Goal: Obtain resource: Download file/media

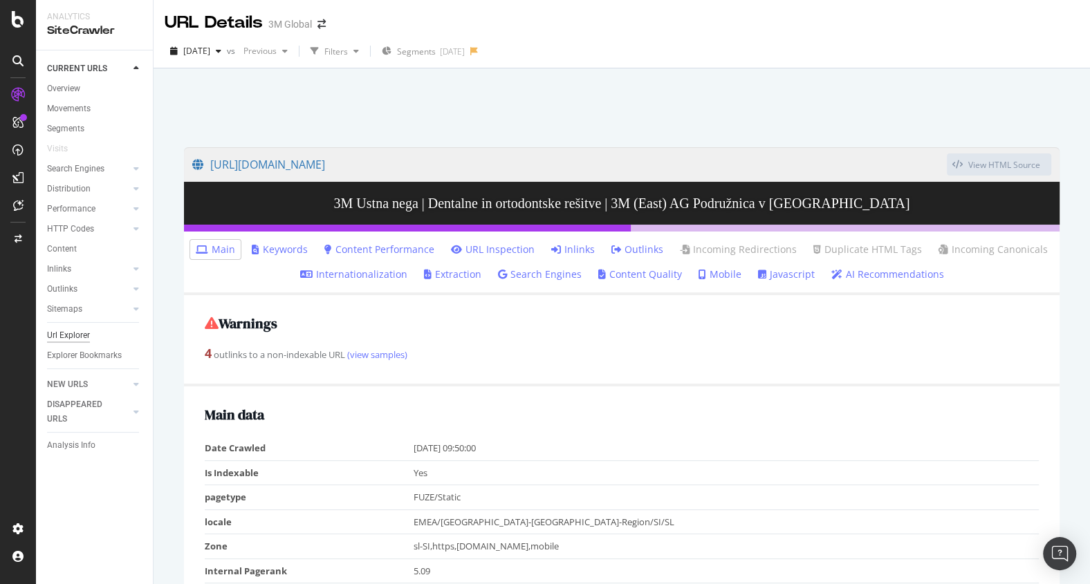
click at [75, 330] on div "Url Explorer" at bounding box center [68, 335] width 43 height 15
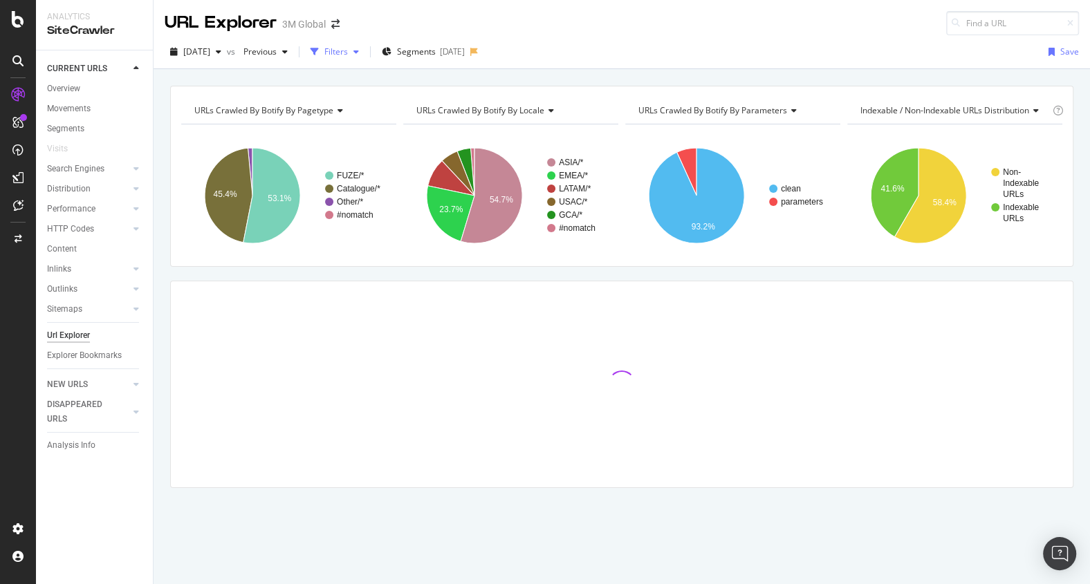
click at [324, 52] on div "button" at bounding box center [314, 51] width 19 height 19
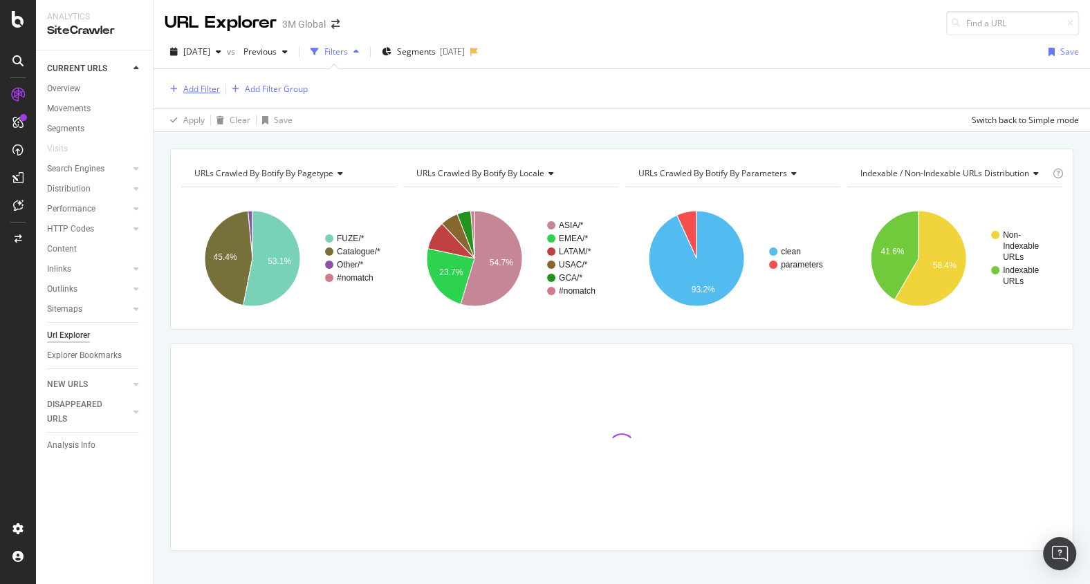
click at [203, 89] on div "Add Filter" at bounding box center [201, 89] width 37 height 12
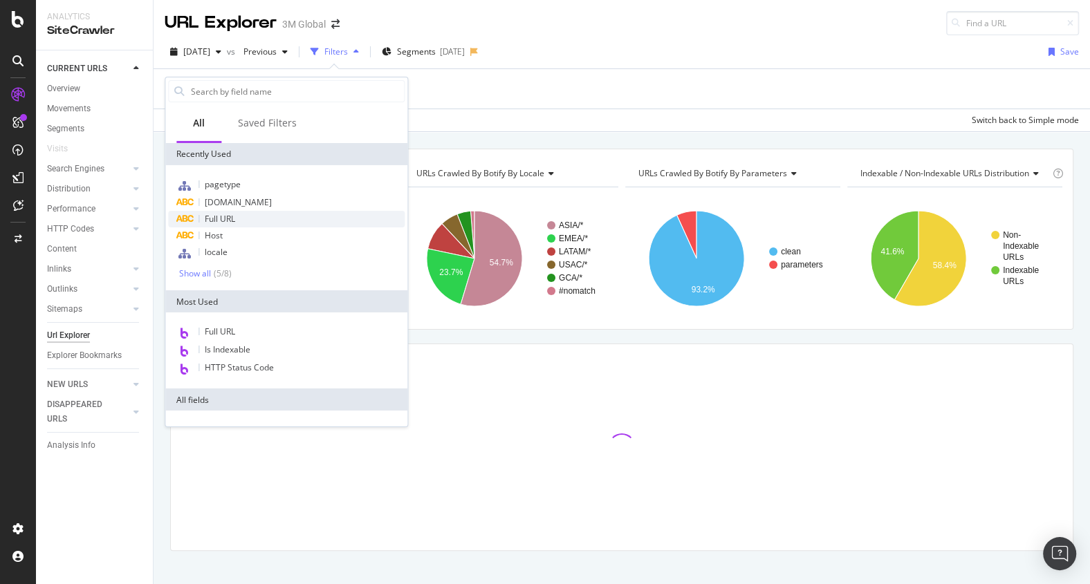
click at [225, 221] on span "Full URL" at bounding box center [220, 219] width 30 height 12
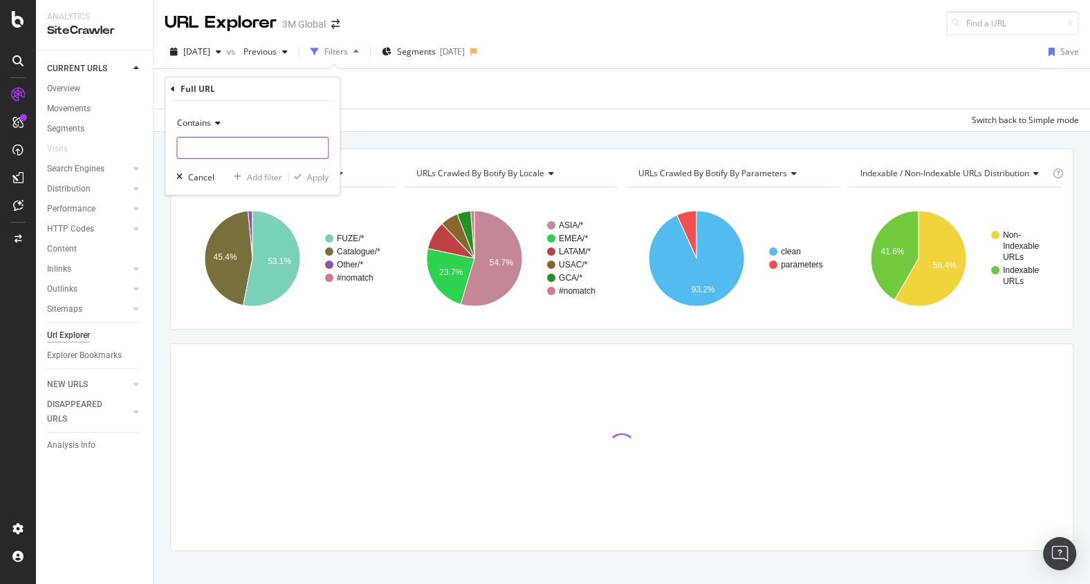
click at [219, 149] on input "text" at bounding box center [252, 148] width 151 height 22
paste input "[URL][DOMAIN_NAME]"
type input "[URL][DOMAIN_NAME]"
click at [316, 176] on div "Apply" at bounding box center [317, 177] width 21 height 12
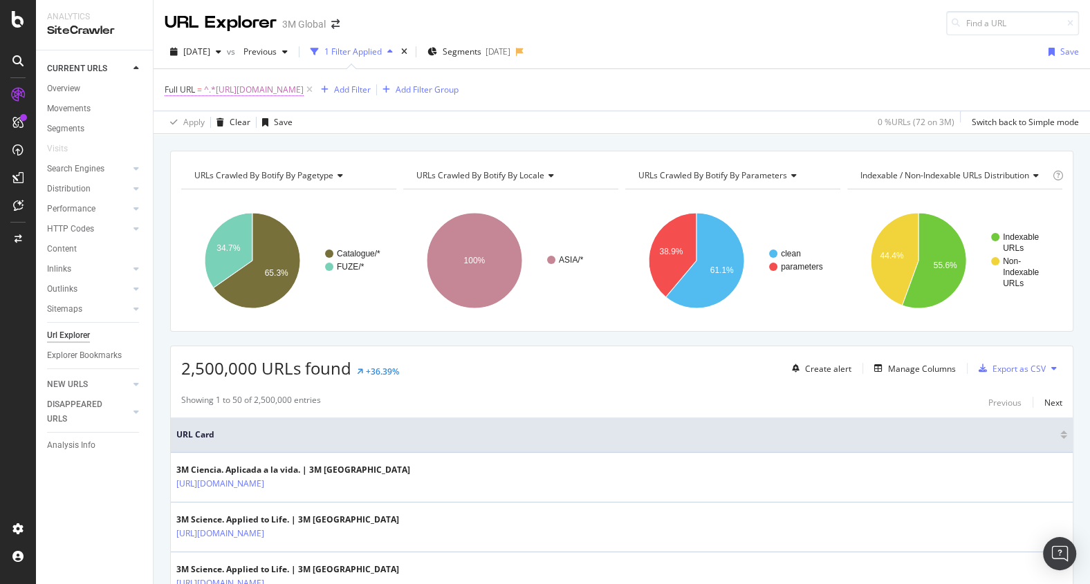
click at [304, 95] on span "^.*[URL][DOMAIN_NAME]" at bounding box center [254, 89] width 100 height 19
click at [248, 149] on input "[URL][DOMAIN_NAME]" at bounding box center [242, 147] width 131 height 22
click at [309, 176] on div "Apply" at bounding box center [317, 177] width 21 height 12
click at [243, 94] on span "^.*[URL][DOMAIN_NAME]" at bounding box center [254, 89] width 100 height 19
click at [232, 147] on input "[URL][DOMAIN_NAME]" at bounding box center [242, 147] width 131 height 22
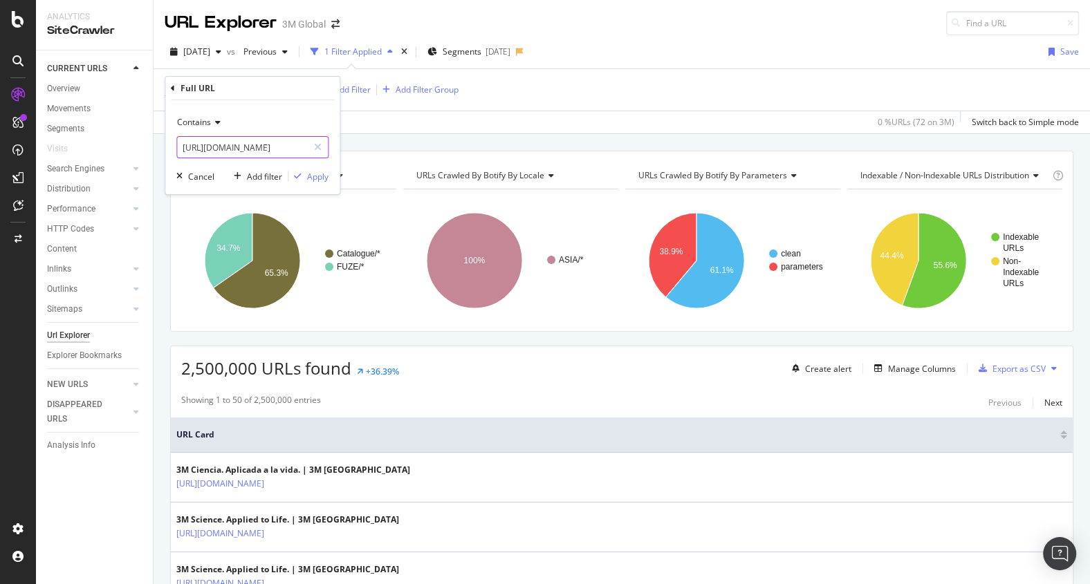
click at [232, 147] on input "[URL][DOMAIN_NAME]" at bounding box center [242, 147] width 131 height 22
type input "[DOMAIN_NAME][URL]"
click at [318, 178] on div "Apply" at bounding box center [317, 177] width 21 height 12
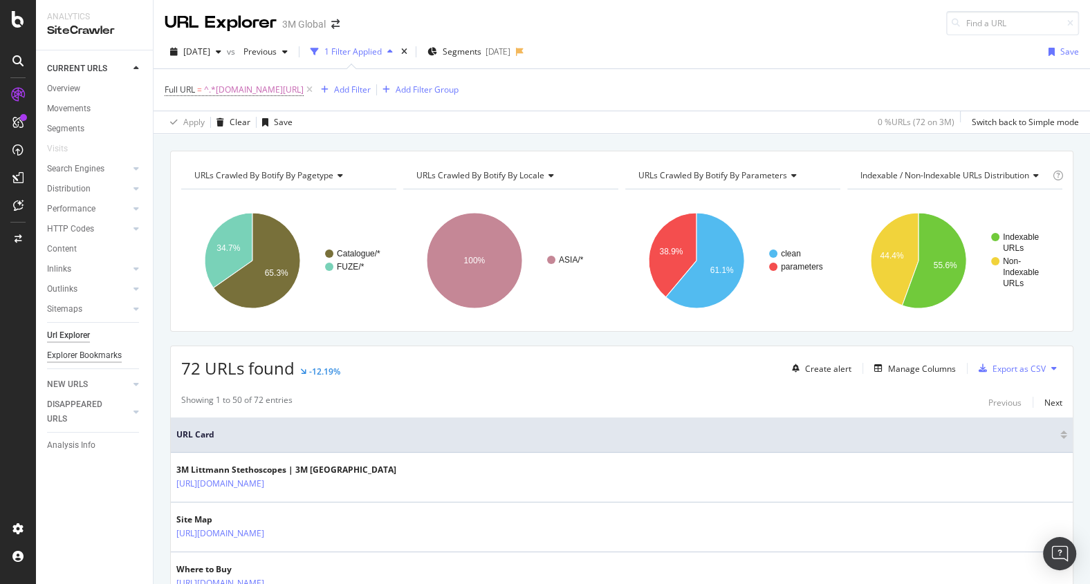
click at [98, 352] on div "Explorer Bookmarks" at bounding box center [84, 356] width 75 height 15
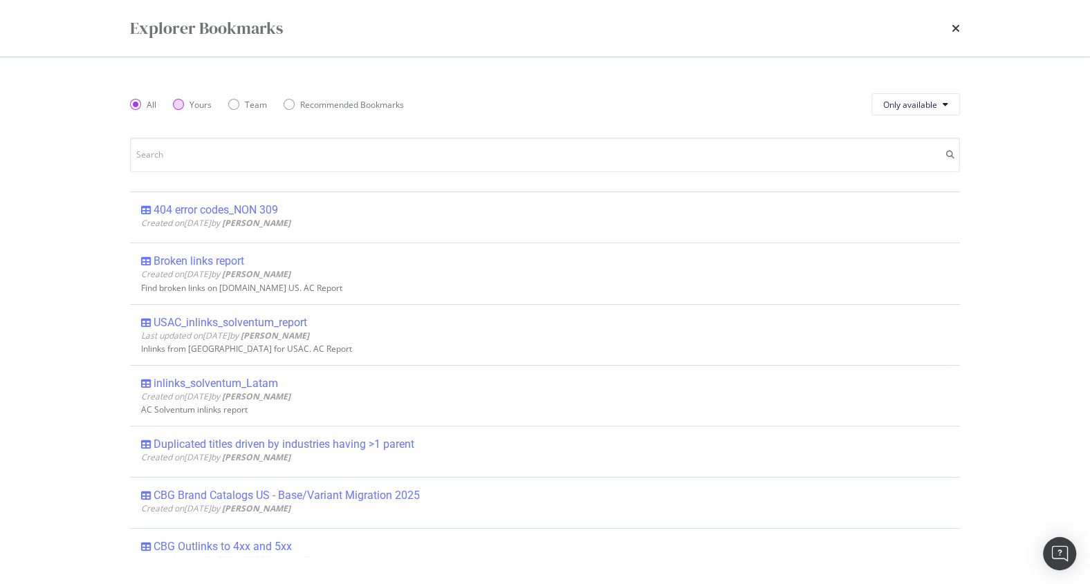
click at [177, 106] on div "Yours" at bounding box center [178, 104] width 11 height 11
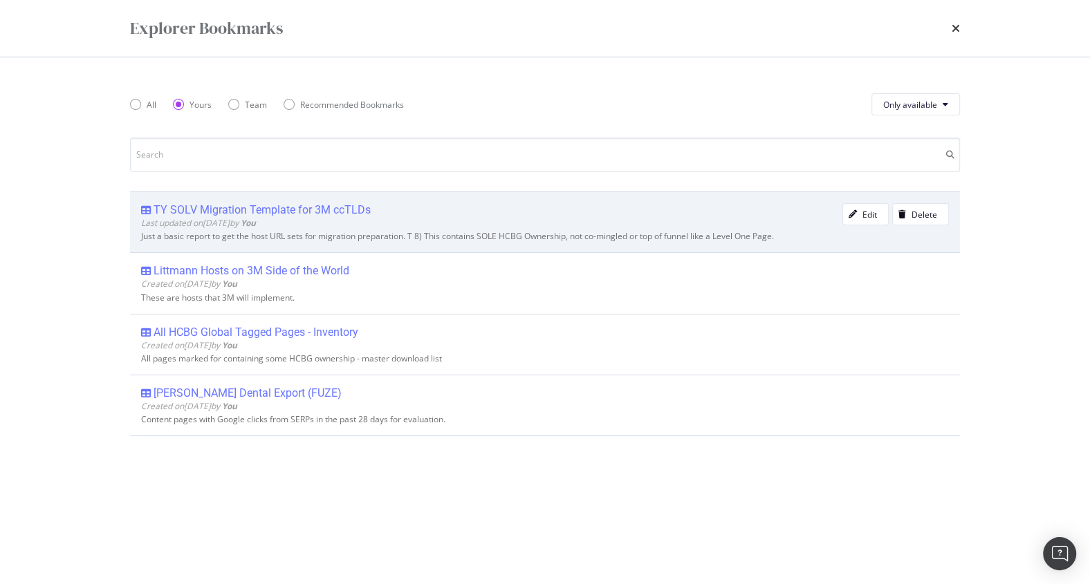
click at [229, 216] on div "TY SOLV Migration Template for 3M ccTLDs" at bounding box center [262, 210] width 217 height 14
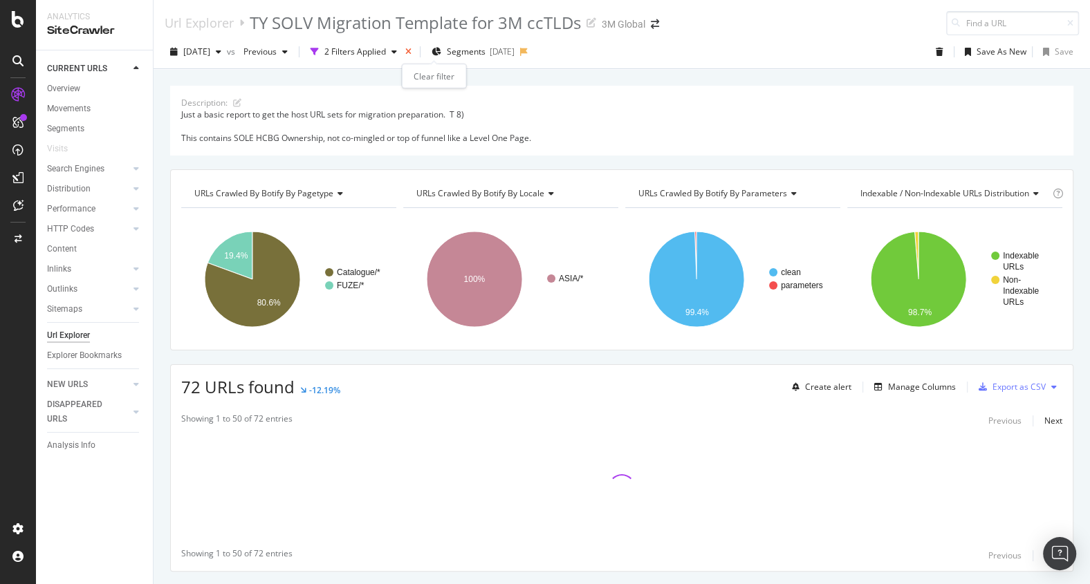
click at [411, 54] on icon "times" at bounding box center [408, 52] width 6 height 8
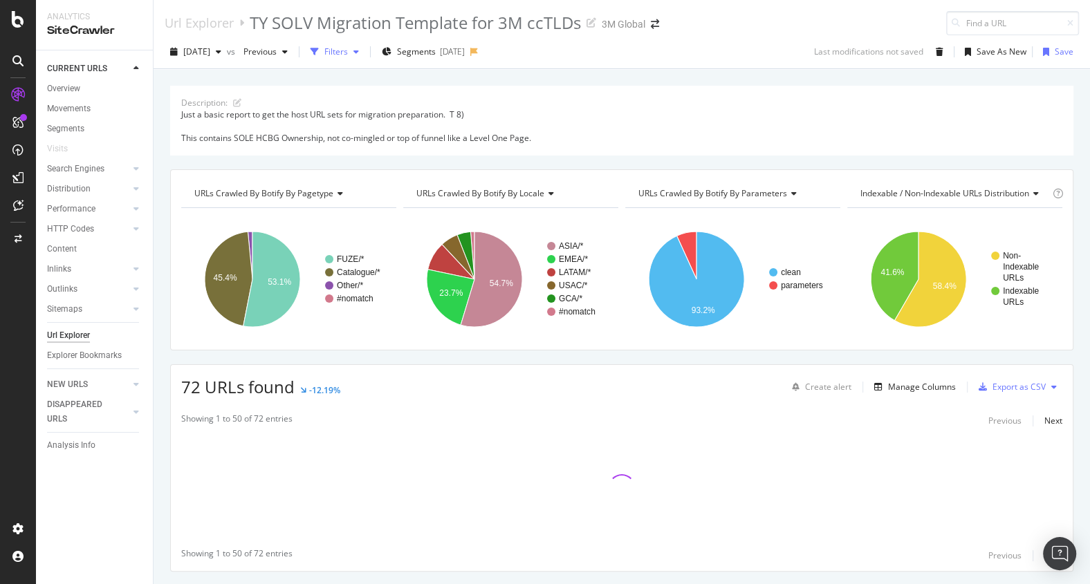
click at [348, 55] on div "Filters" at bounding box center [336, 52] width 24 height 12
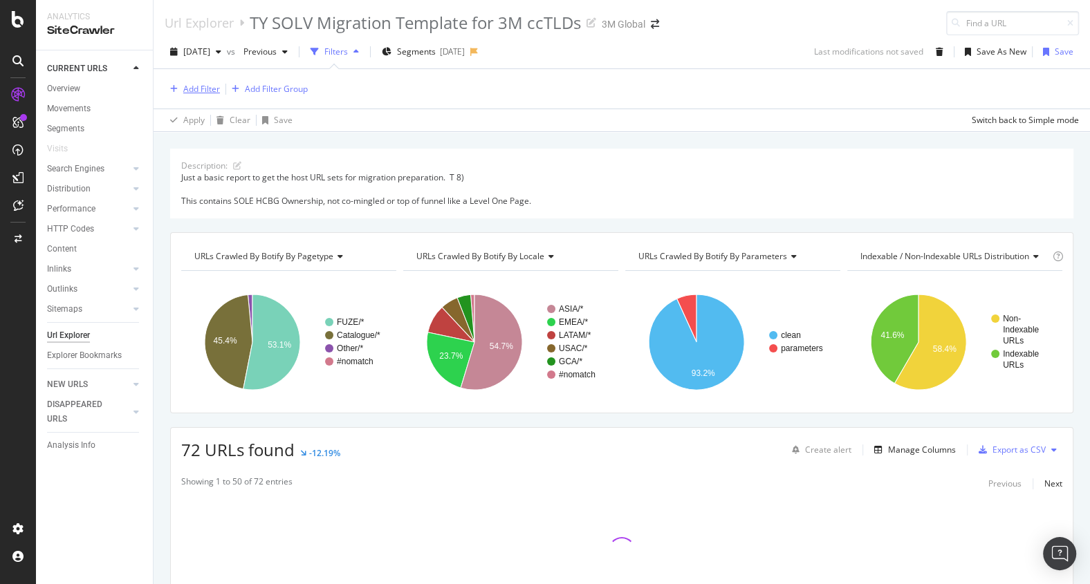
click at [210, 91] on div "Add Filter" at bounding box center [201, 89] width 37 height 12
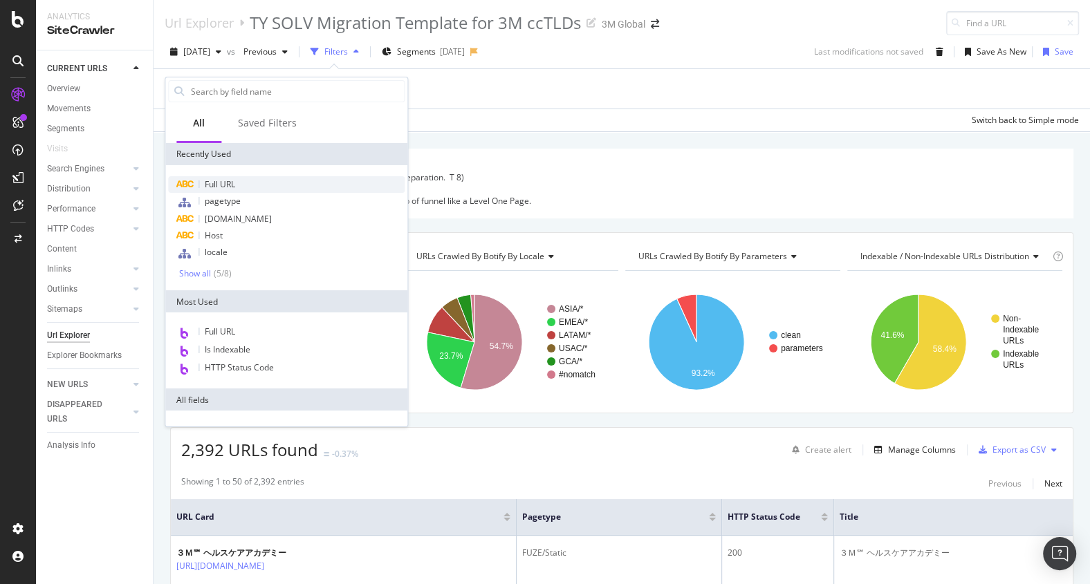
click at [222, 185] on span "Full URL" at bounding box center [220, 184] width 30 height 12
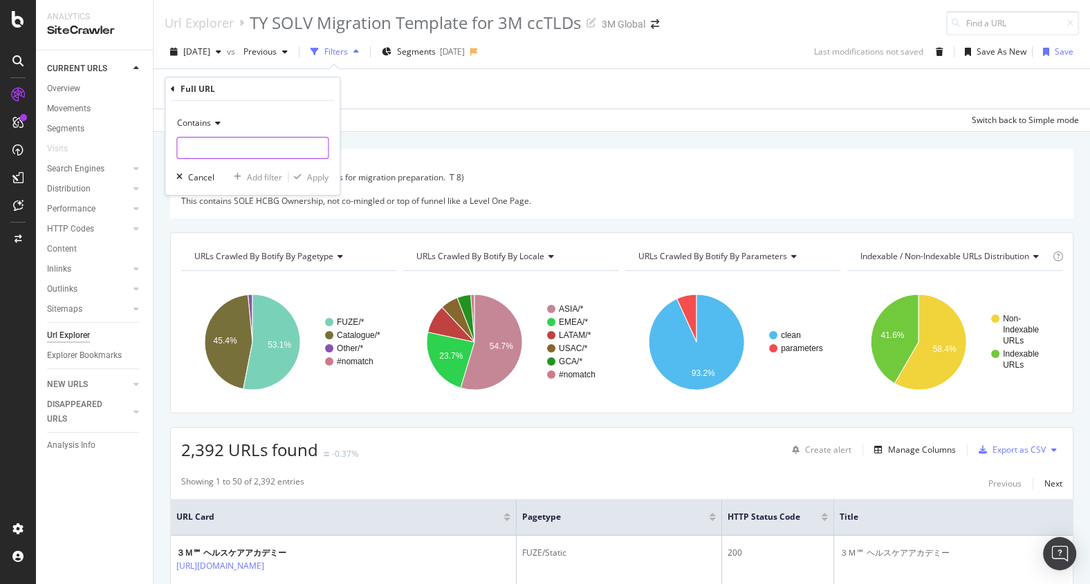
click at [233, 147] on input "text" at bounding box center [252, 148] width 151 height 22
paste input "[URL][DOMAIN_NAME]"
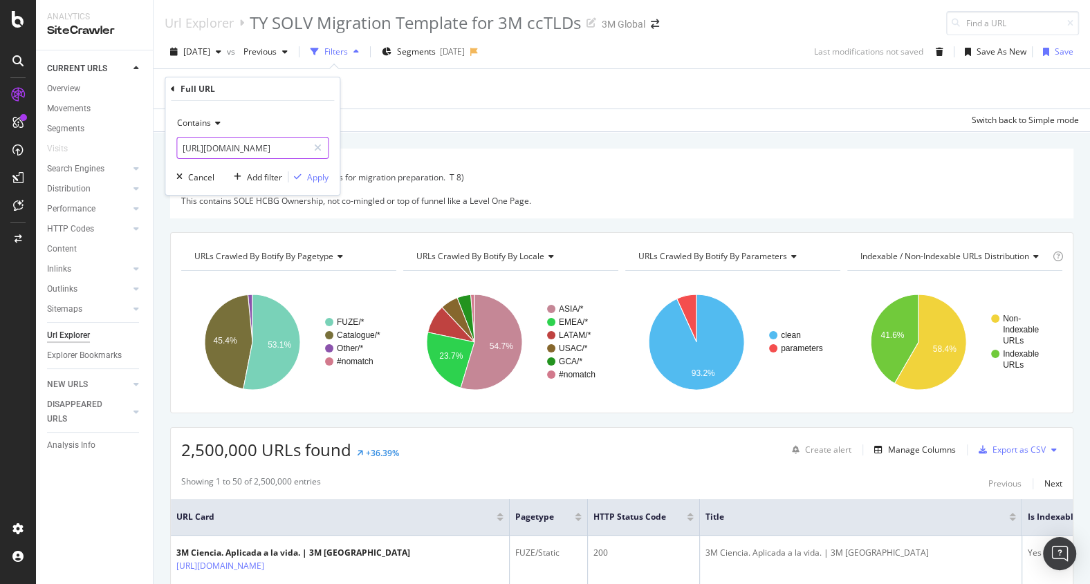
click at [232, 148] on input "[URL][DOMAIN_NAME]" at bounding box center [242, 148] width 131 height 22
type input "[DOMAIN_NAME]"
click at [313, 173] on div "Apply" at bounding box center [317, 177] width 21 height 12
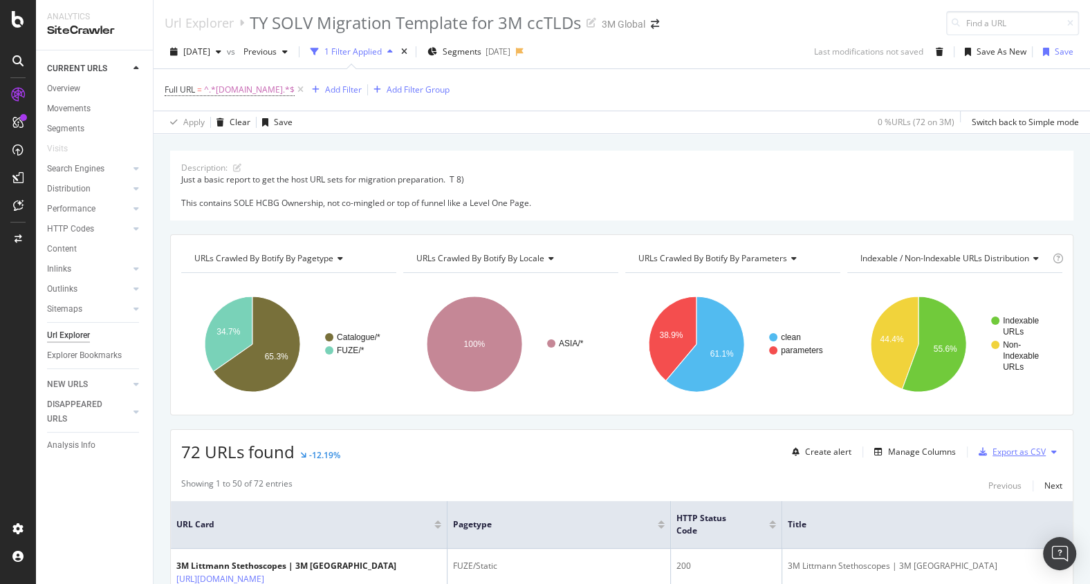
click at [1036, 456] on div "Export as CSV" at bounding box center [1018, 452] width 53 height 12
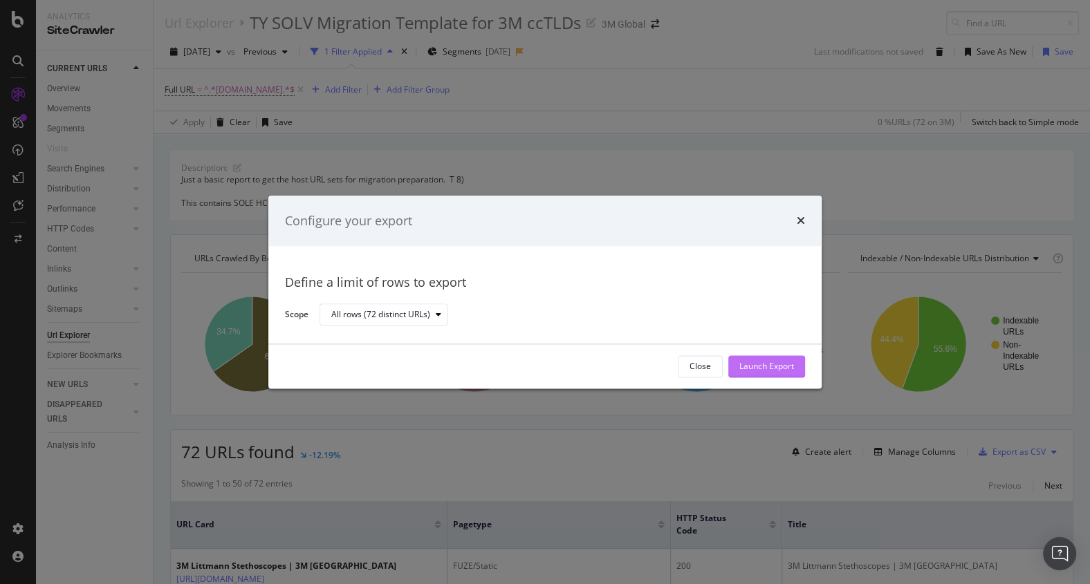
click at [779, 359] on div "Launch Export" at bounding box center [766, 366] width 55 height 21
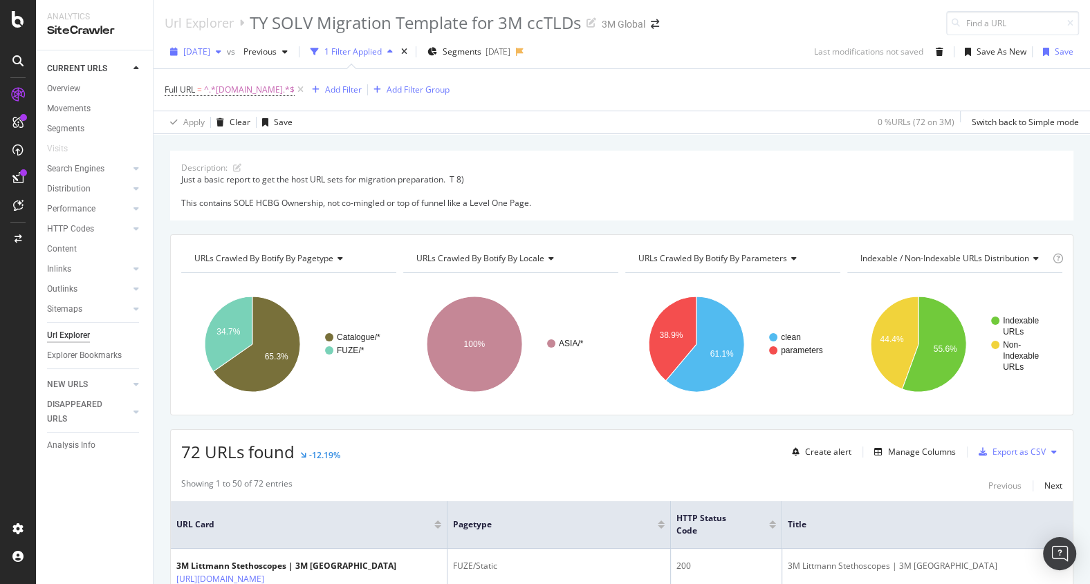
click at [210, 47] on span "[DATE]" at bounding box center [196, 52] width 27 height 12
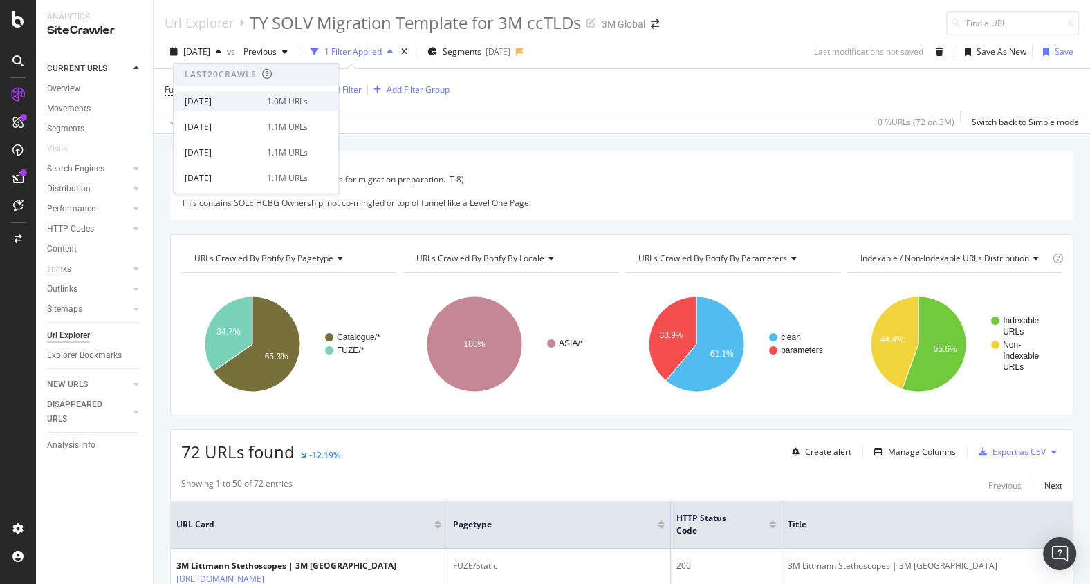
click at [219, 104] on div "[DATE]" at bounding box center [222, 101] width 74 height 12
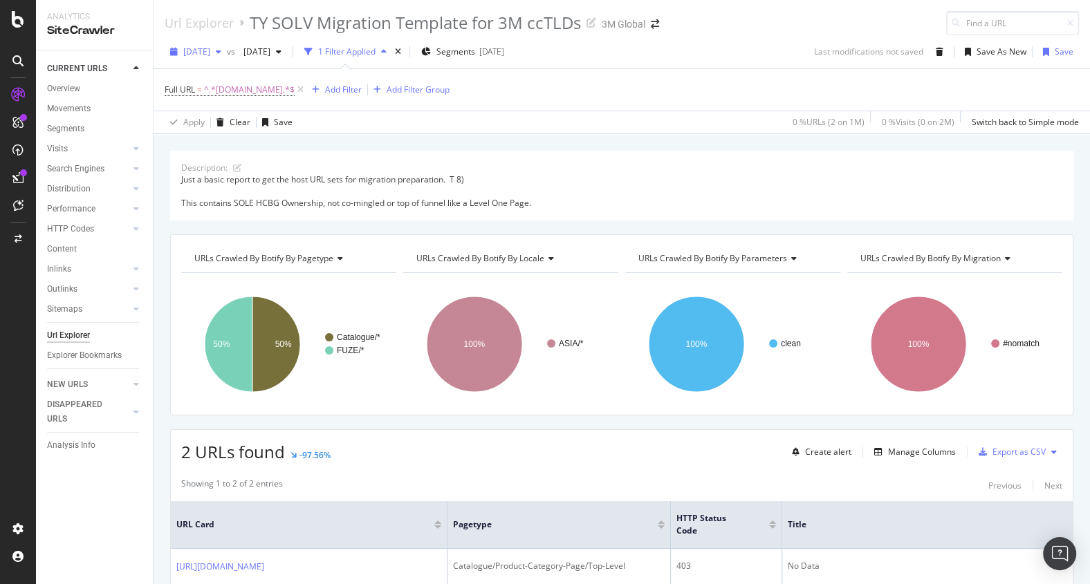
click at [210, 55] on span "[DATE]" at bounding box center [196, 52] width 27 height 12
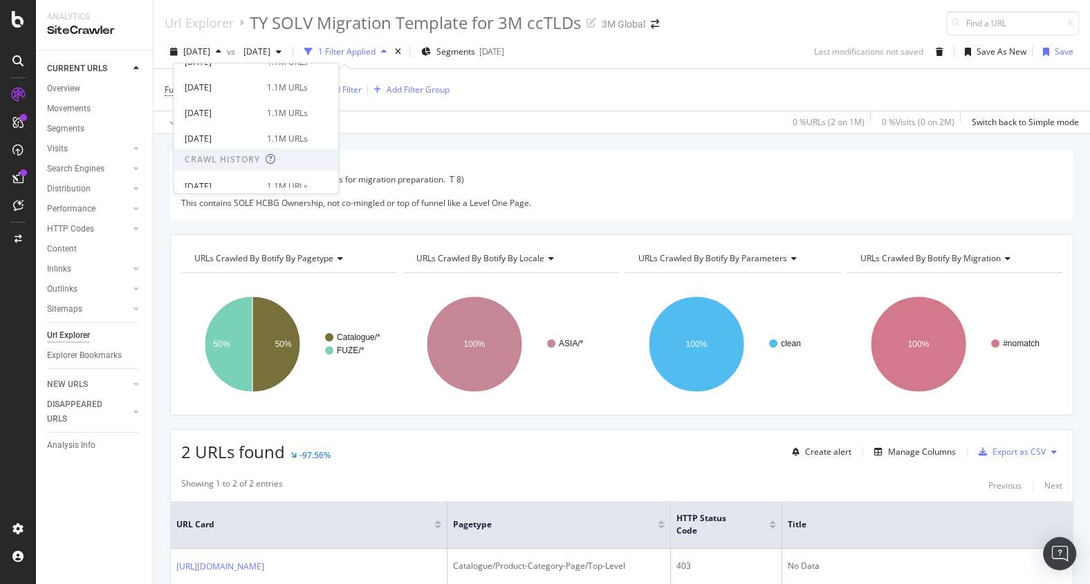
scroll to position [560, 0]
click at [237, 152] on div "[DATE]" at bounding box center [222, 151] width 74 height 12
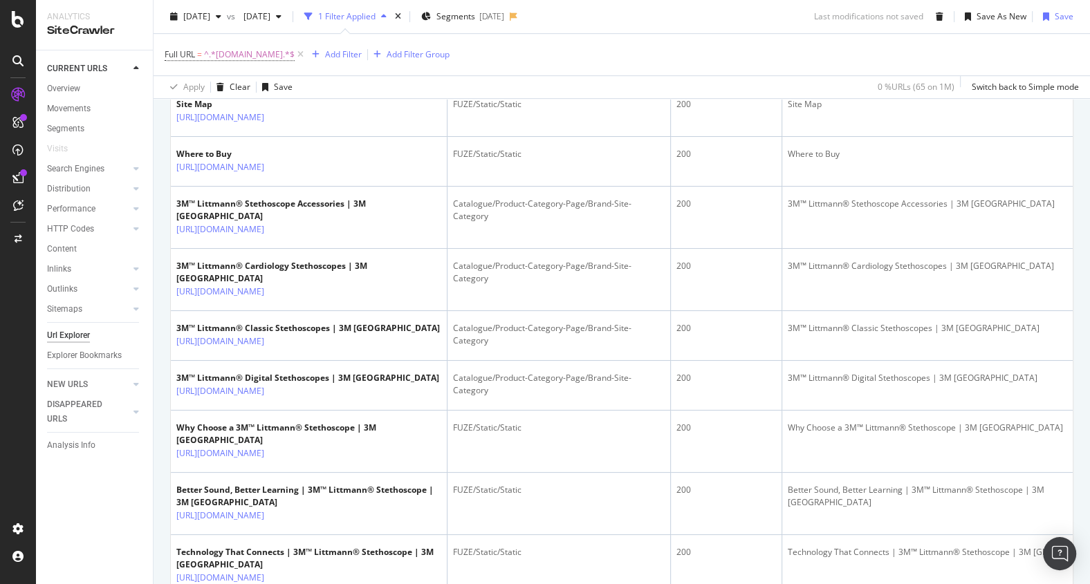
scroll to position [99, 0]
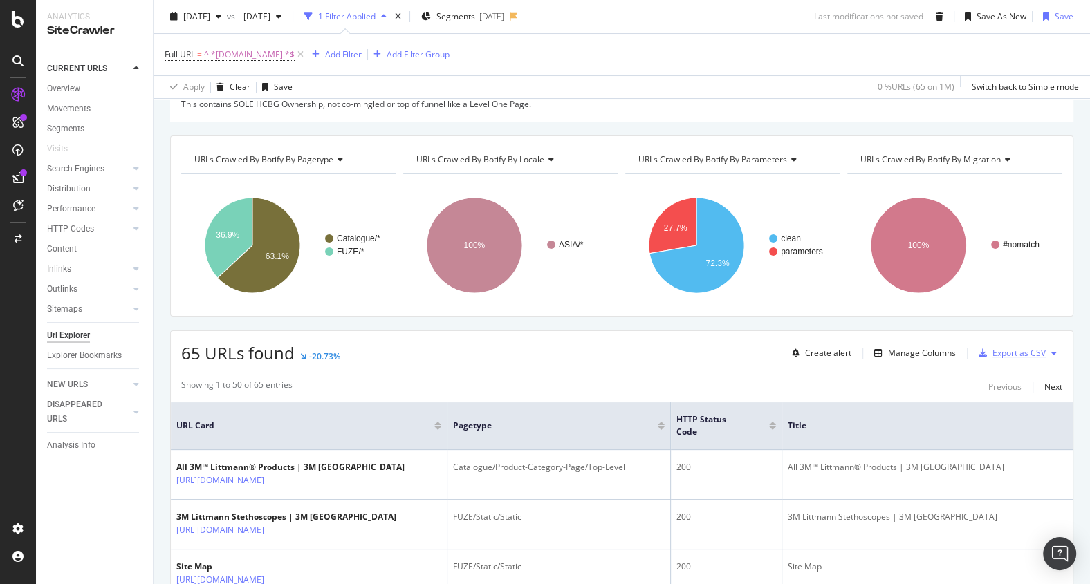
click at [1010, 355] on div "Export as CSV" at bounding box center [1018, 353] width 53 height 12
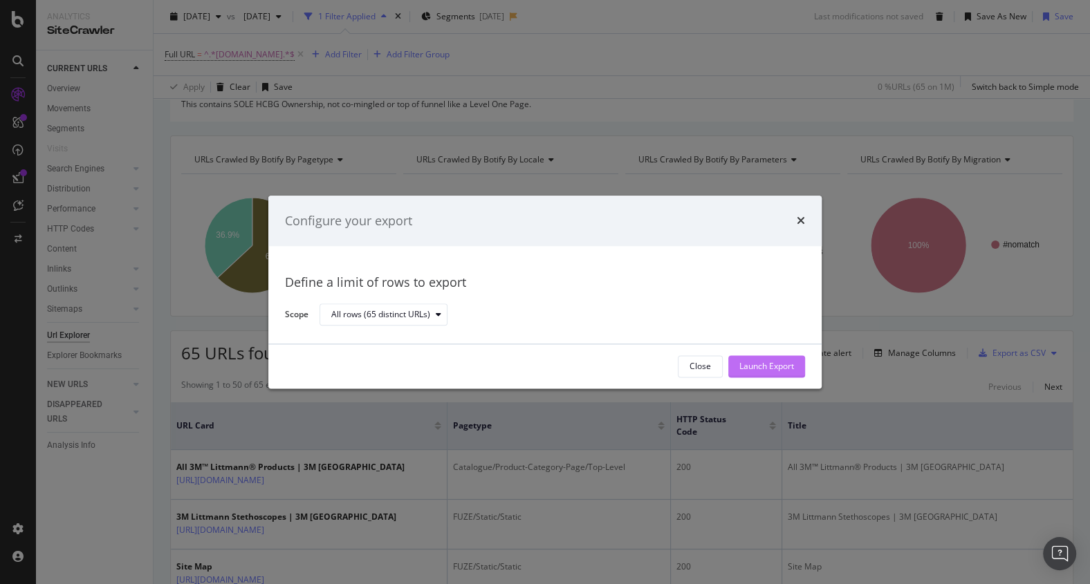
click at [795, 365] on button "Launch Export" at bounding box center [766, 366] width 77 height 22
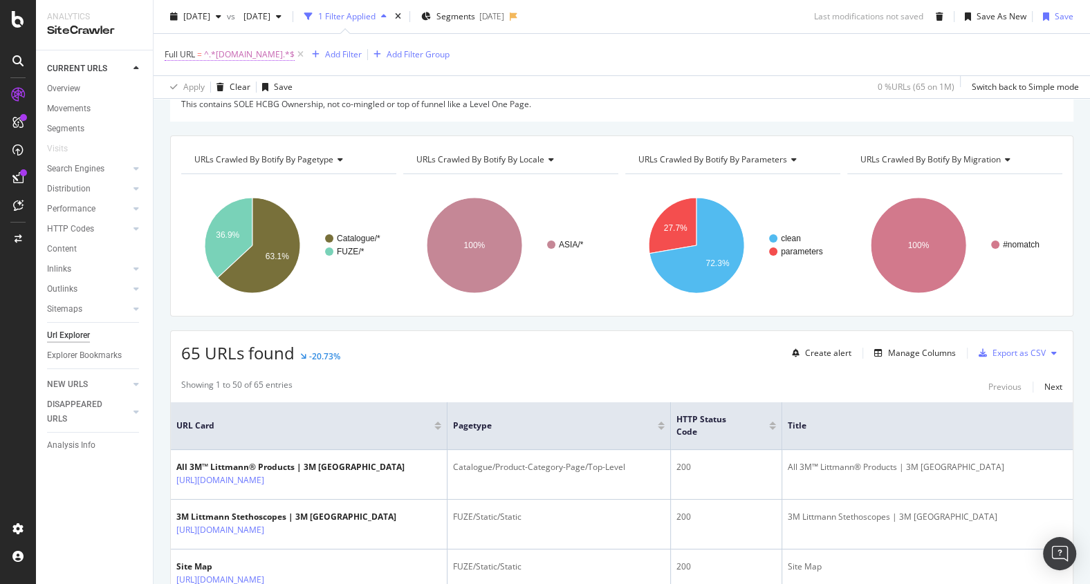
click at [262, 57] on span "^.*[DOMAIN_NAME].*$" at bounding box center [249, 54] width 91 height 19
click at [248, 111] on input "[DOMAIN_NAME]" at bounding box center [242, 112] width 131 height 22
type input "[DOMAIN_NAME]"
click at [317, 140] on div "Apply" at bounding box center [317, 141] width 21 height 12
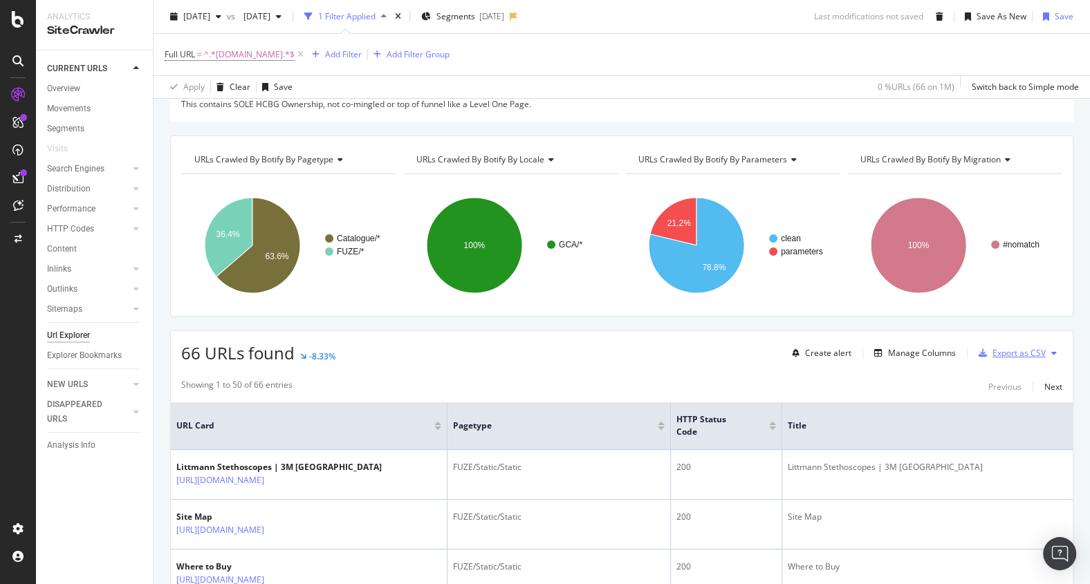
click at [1011, 354] on div "Export as CSV" at bounding box center [1018, 353] width 53 height 12
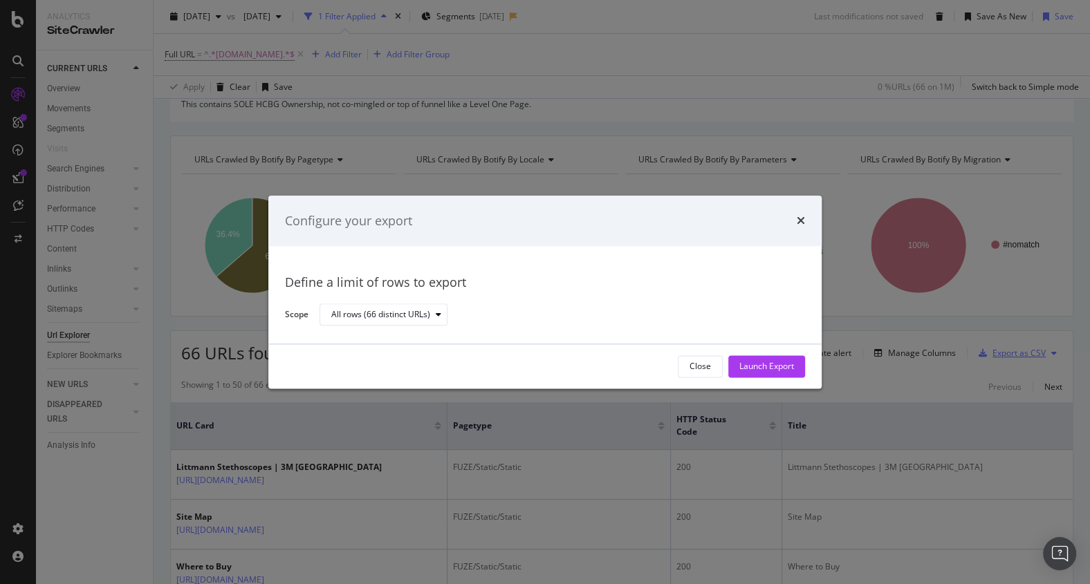
scroll to position [99, 0]
click at [775, 369] on div "Launch Export" at bounding box center [766, 367] width 55 height 12
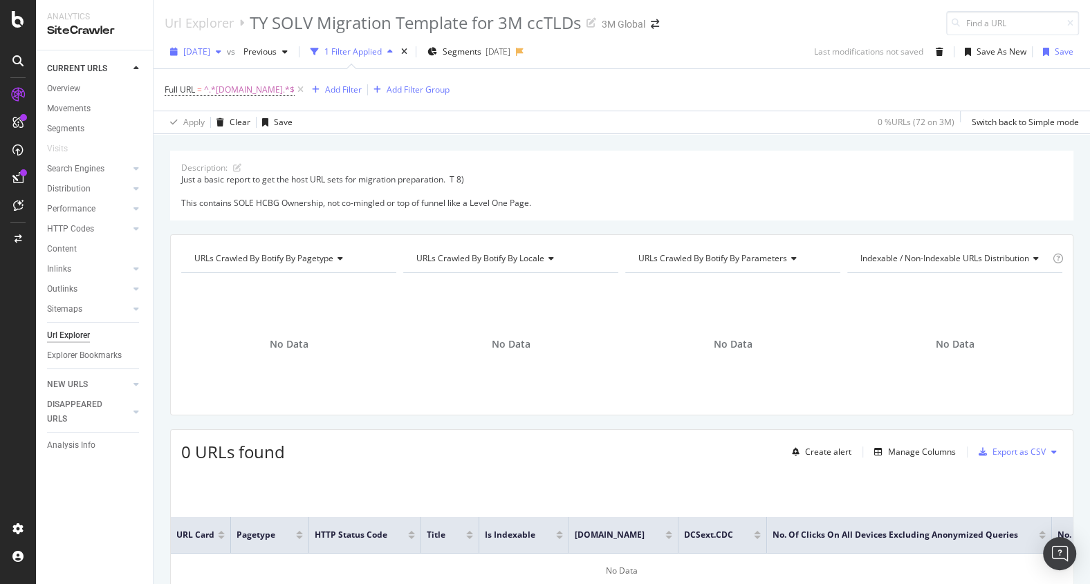
click at [227, 57] on div "[DATE]" at bounding box center [196, 51] width 62 height 21
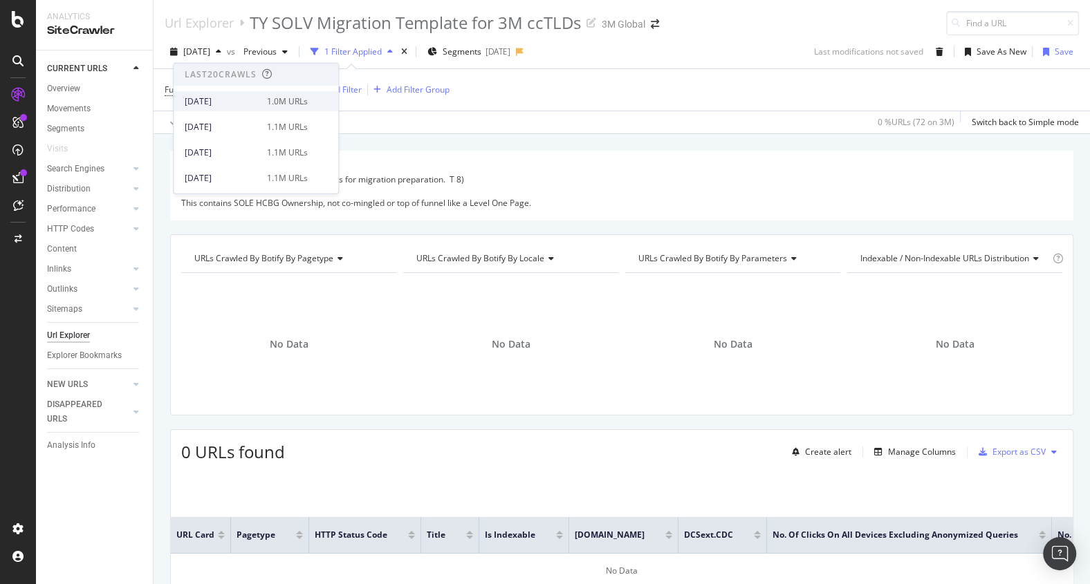
click at [232, 104] on div "[DATE]" at bounding box center [222, 101] width 74 height 12
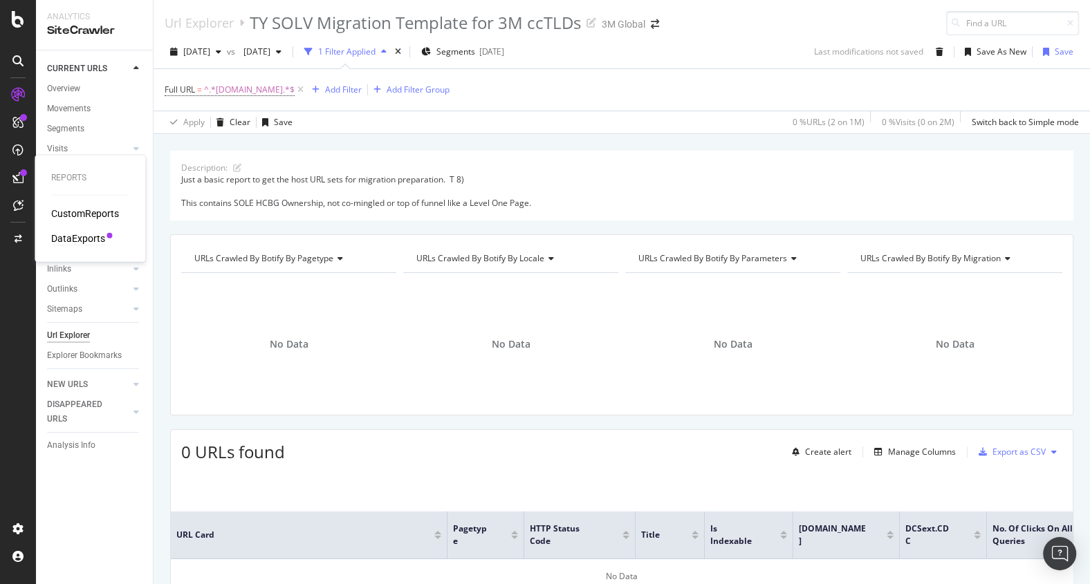
click at [75, 240] on div "DataExports" at bounding box center [78, 239] width 54 height 14
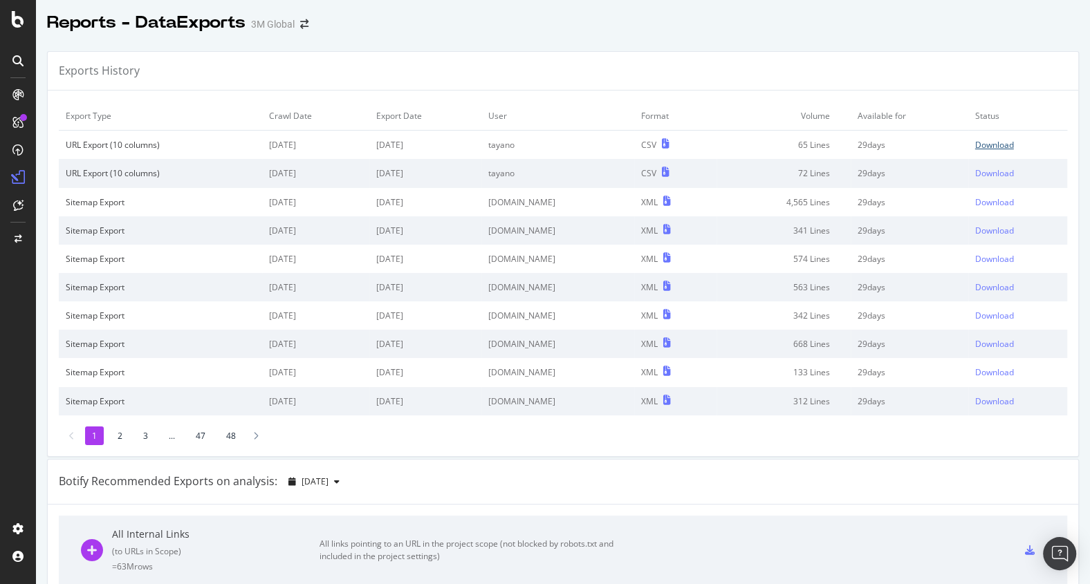
click at [1001, 141] on div "Download" at bounding box center [994, 145] width 39 height 12
